Goal: Task Accomplishment & Management: Manage account settings

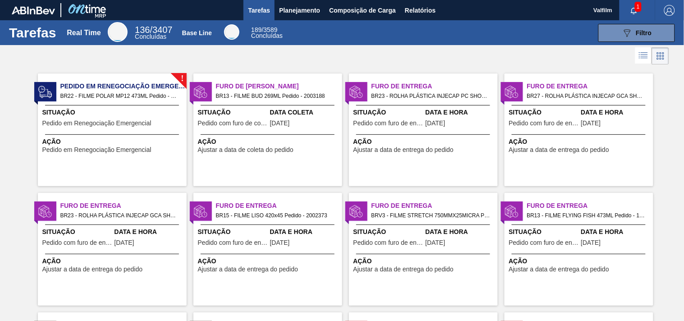
click at [222, 111] on span "Situação" at bounding box center [233, 112] width 70 height 9
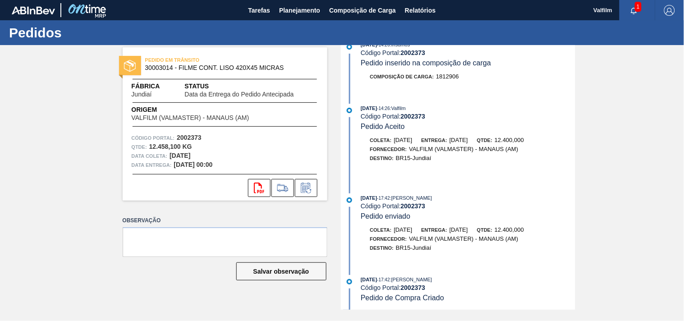
scroll to position [544, 0]
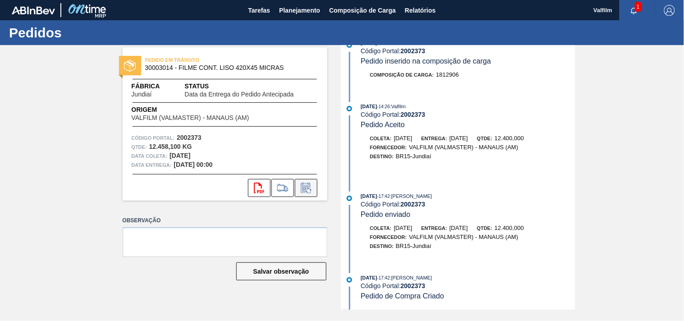
click at [309, 186] on icon at bounding box center [306, 188] width 14 height 11
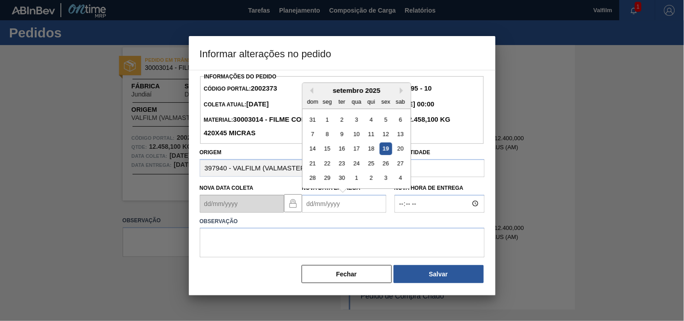
click at [320, 205] on Entrega2002373 "Nova Data Entrega" at bounding box center [344, 204] width 84 height 18
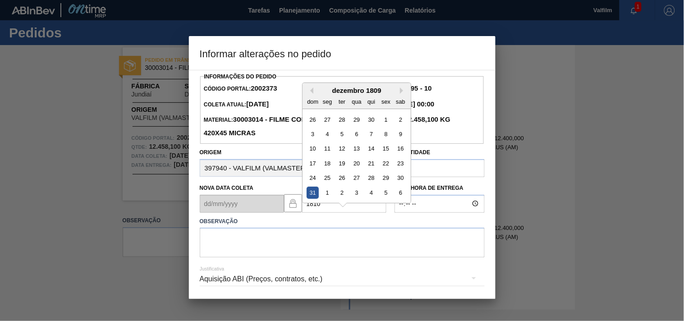
click at [343, 206] on div at bounding box center [343, 205] width 8 height 4
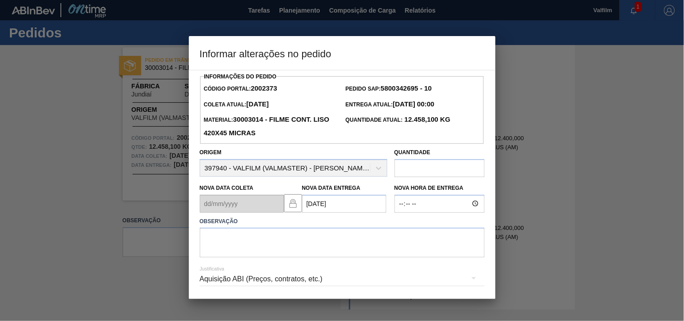
click at [353, 50] on h3 "Informar alterações no pedido" at bounding box center [342, 53] width 307 height 34
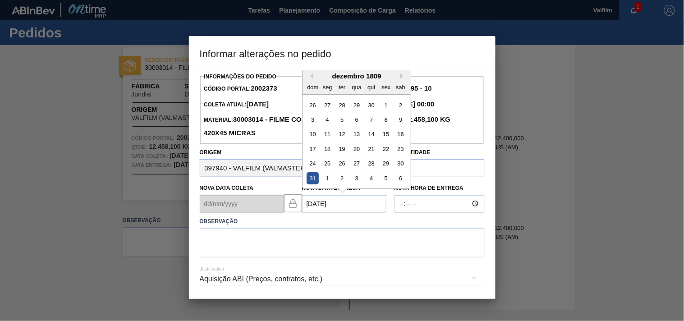
click at [226, 199] on div "Nova Data [PERSON_NAME] Nova Data Entrega [DATE] Previous Month Next Month deze…" at bounding box center [293, 195] width 195 height 33
click at [328, 151] on div "20" at bounding box center [327, 149] width 12 height 12
type Entrega2002373 "[DATE]"
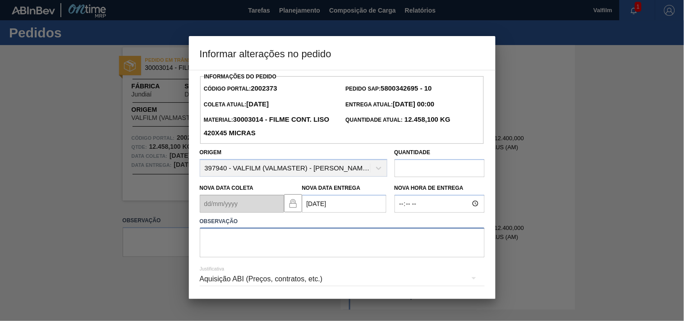
click at [262, 255] on textarea at bounding box center [342, 243] width 285 height 30
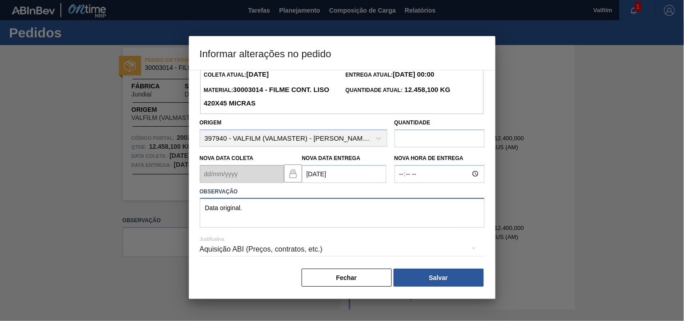
type textarea "Data original."
click at [202, 249] on div "Aquisição ABI (Preços, contratos, etc.)" at bounding box center [342, 249] width 285 height 25
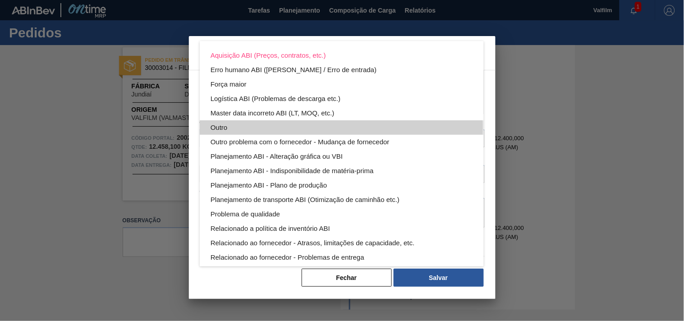
click at [211, 128] on div "Outro" at bounding box center [342, 127] width 262 height 14
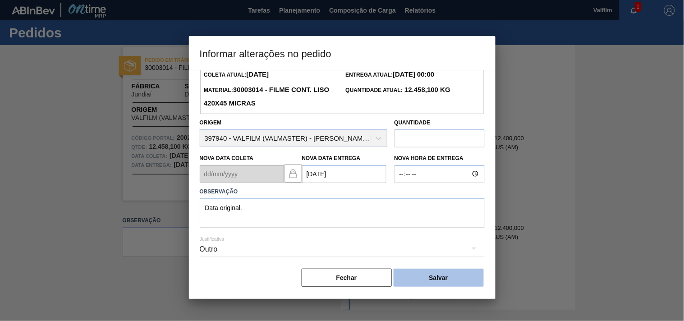
click at [425, 278] on button "Salvar" at bounding box center [439, 278] width 90 height 18
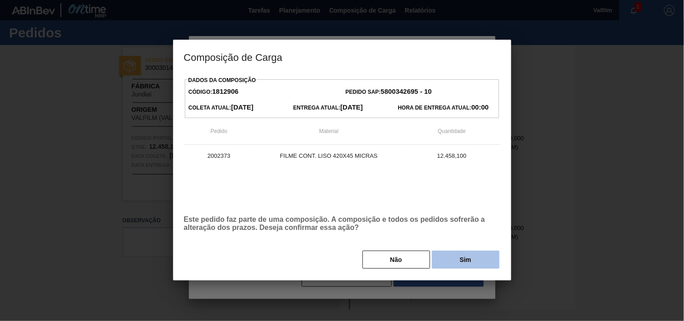
click at [476, 265] on button "Sim" at bounding box center [466, 260] width 68 height 18
